Goal: Transaction & Acquisition: Purchase product/service

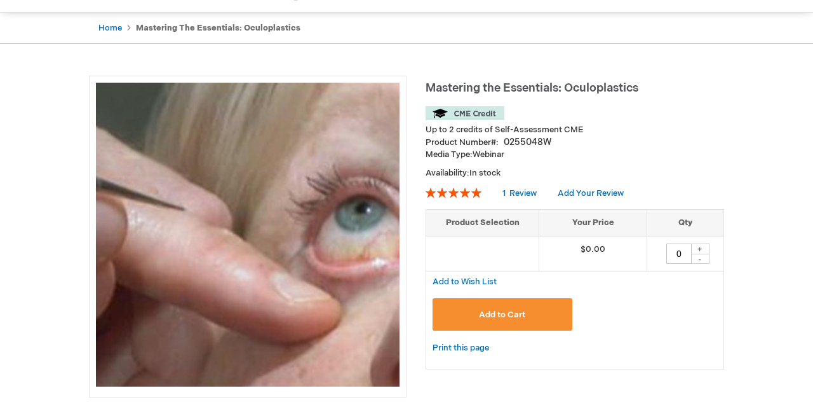
scroll to position [112, 0]
click at [699, 252] on div "+" at bounding box center [700, 248] width 19 height 11
type input "1"
click at [529, 316] on button "Add to Cart" at bounding box center [503, 314] width 140 height 32
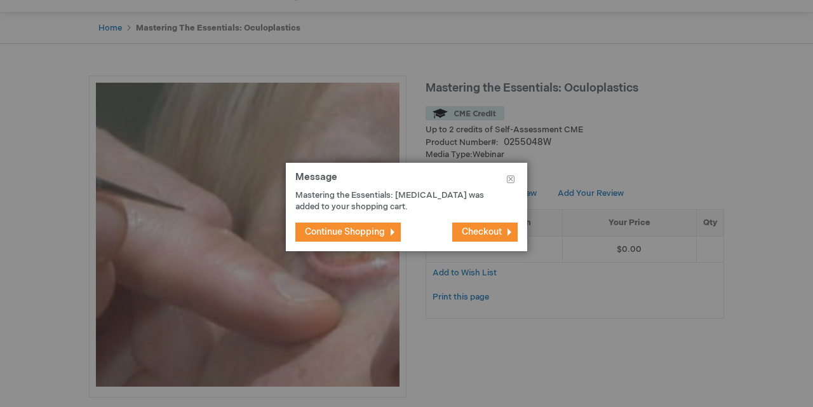
click at [481, 230] on span "Checkout" at bounding box center [482, 231] width 40 height 11
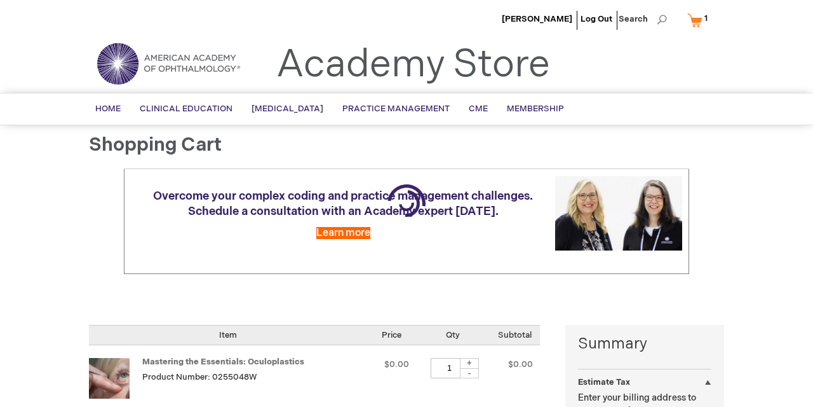
select select "US"
select select "63"
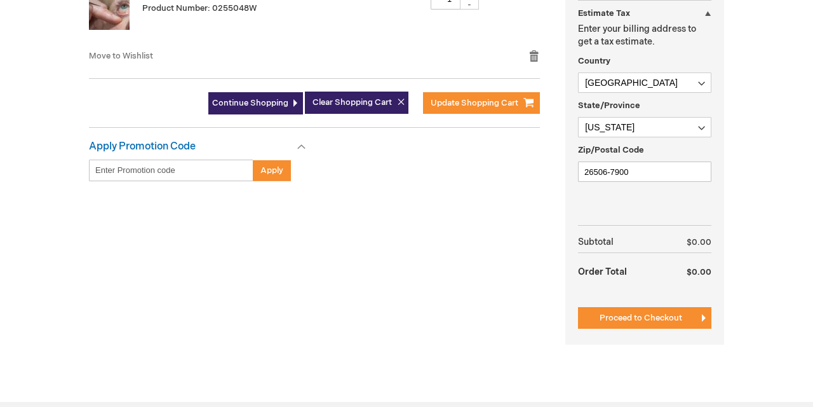
scroll to position [369, 0]
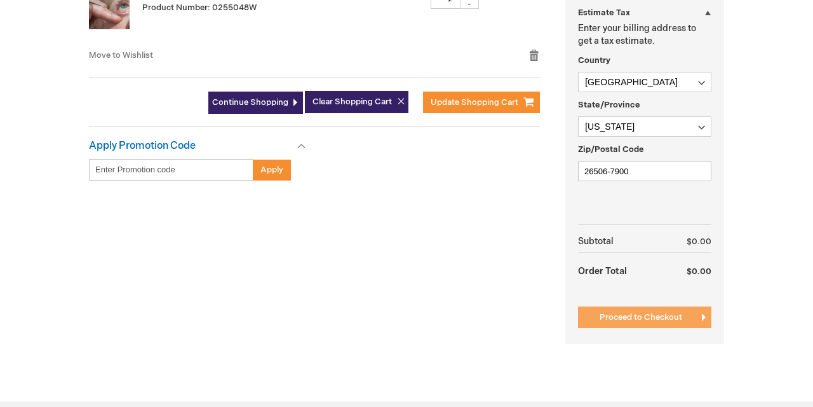
click at [619, 316] on span "Proceed to Checkout" at bounding box center [641, 317] width 83 height 10
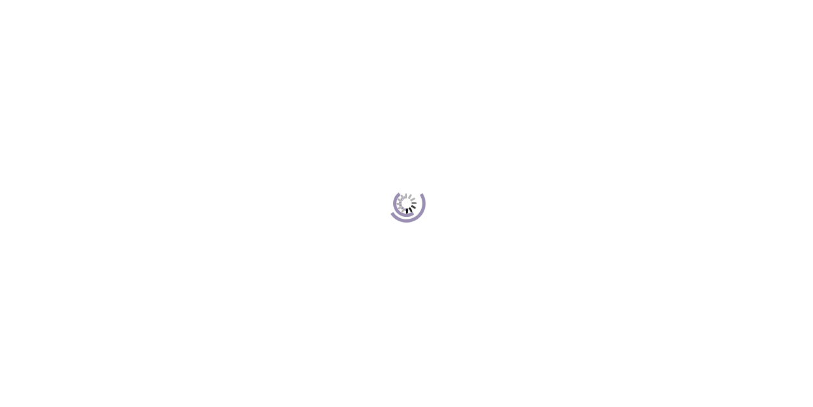
scroll to position [116, 0]
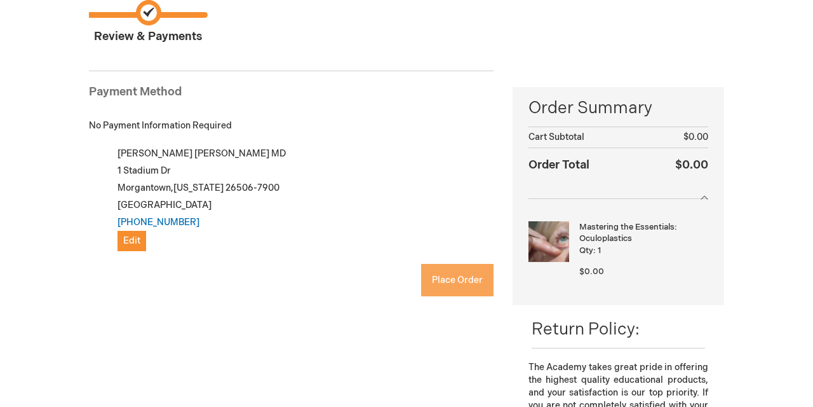
click at [459, 281] on span "Place Order" at bounding box center [457, 279] width 51 height 11
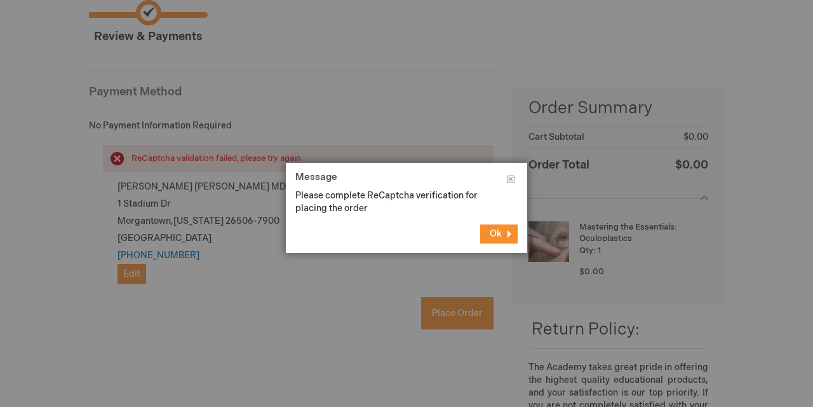
click at [492, 231] on span "Ok" at bounding box center [496, 233] width 12 height 11
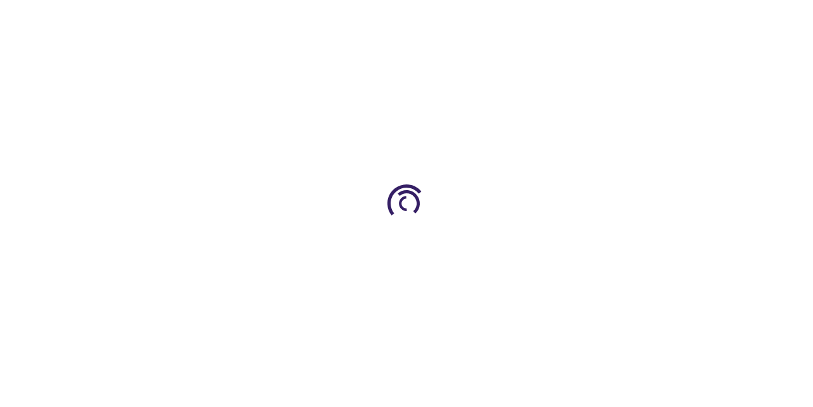
scroll to position [116, 0]
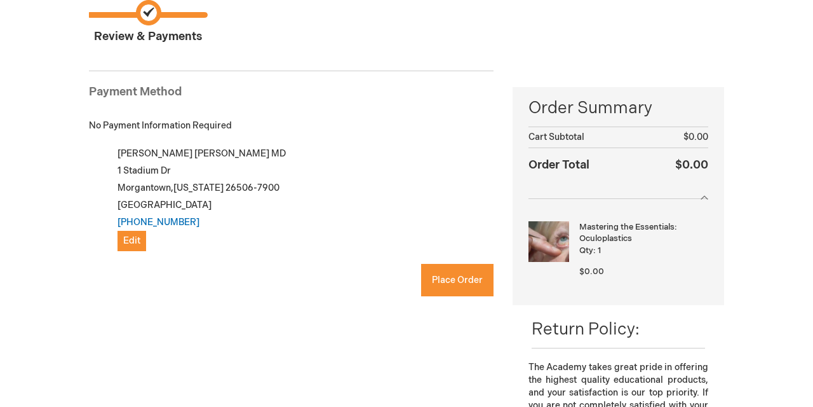
checkbox input "true"
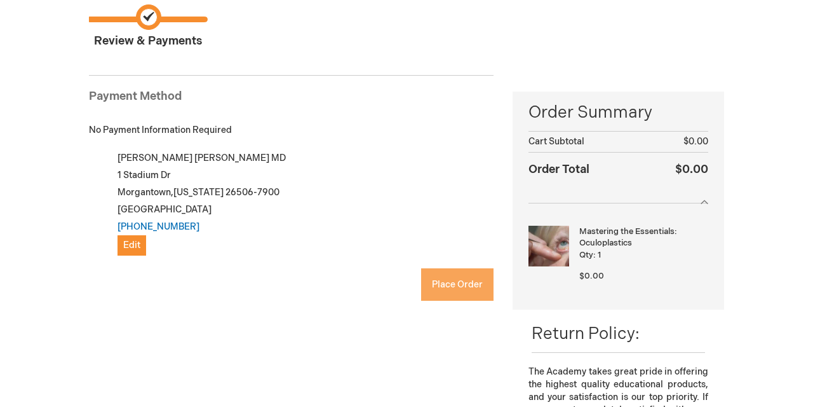
scroll to position [112, 0]
click at [457, 285] on span "Place Order" at bounding box center [457, 284] width 51 height 11
